Goal: Transaction & Acquisition: Purchase product/service

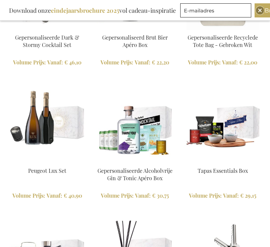
scroll to position [622, 0]
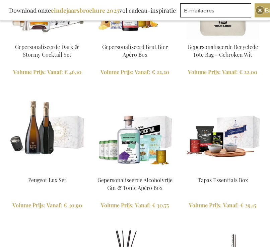
click at [126, 29] on img at bounding box center [135, 1] width 76 height 76
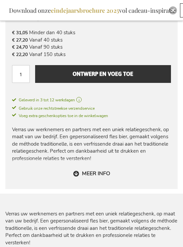
scroll to position [327, 0]
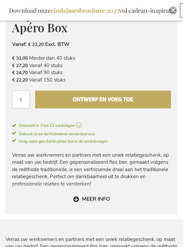
click at [60, 99] on button "Ontwerp en voeg toe" at bounding box center [103, 99] width 136 height 18
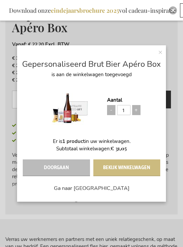
click at [125, 167] on button "Bekijk winkelwagen" at bounding box center [126, 167] width 67 height 17
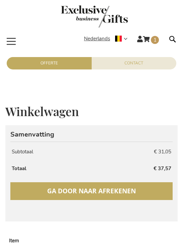
type input "staf"
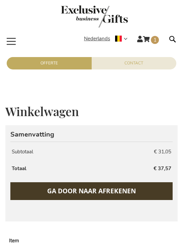
click at [68, 192] on span "Ga door naar afrekenen" at bounding box center [91, 190] width 89 height 9
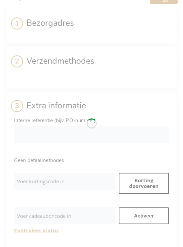
select select "BE"
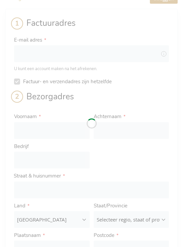
scroll to position [47, 0]
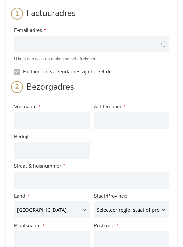
type input "staf"
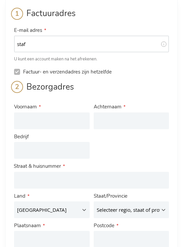
click at [32, 45] on input "staf" at bounding box center [91, 44] width 155 height 17
type input "staf+magezeon@volef.com"
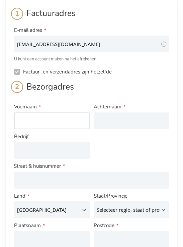
drag, startPoint x: 60, startPoint y: 122, endPoint x: 56, endPoint y: 118, distance: 5.5
click at [60, 121] on input "Voornaam" at bounding box center [52, 120] width 76 height 17
type input "VOLEF"
type input "BV"
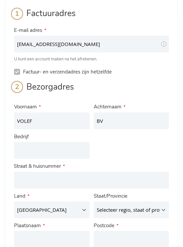
type input "22/4 Parklaan"
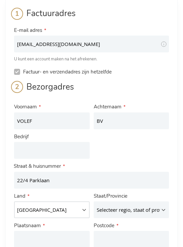
type input "Turnhout"
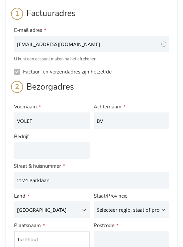
type input "2300"
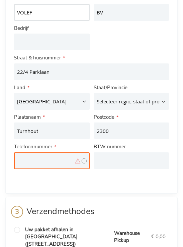
scroll to position [149, 0]
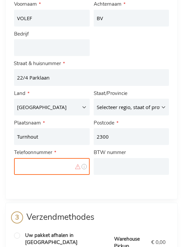
click at [28, 172] on input "Telefoonnummer" at bounding box center [52, 166] width 76 height 17
type input "0497999734"
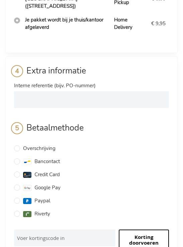
scroll to position [455, 0]
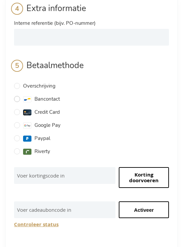
click at [17, 96] on input "Bancontact" at bounding box center [17, 99] width 6 height 6
radio input "true"
checkbox input "false"
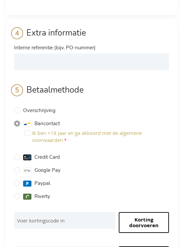
scroll to position [479, 0]
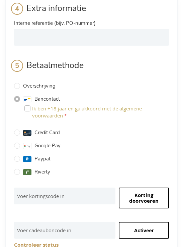
drag, startPoint x: 29, startPoint y: 100, endPoint x: 53, endPoint y: 137, distance: 44.4
click at [29, 105] on input "Ik ben +18 jaar en ga akkoord met de algemene voorwaarden" at bounding box center [27, 108] width 6 height 6
checkbox input "true"
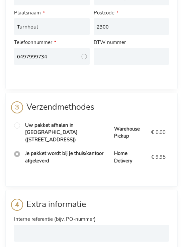
scroll to position [0, 0]
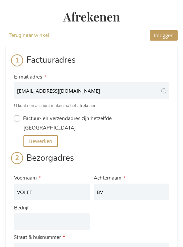
click at [16, 120] on input "Factuur- en verzendadres zijn hetzelfde" at bounding box center [17, 118] width 6 height 6
checkbox input "true"
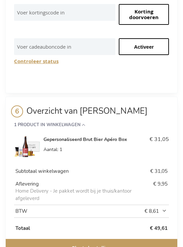
scroll to position [658, 0]
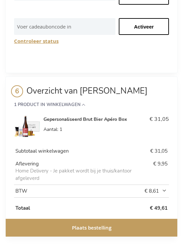
click at [84, 224] on span "Plaats bestelling" at bounding box center [92, 227] width 40 height 7
